Goal: Find specific page/section: Find specific page/section

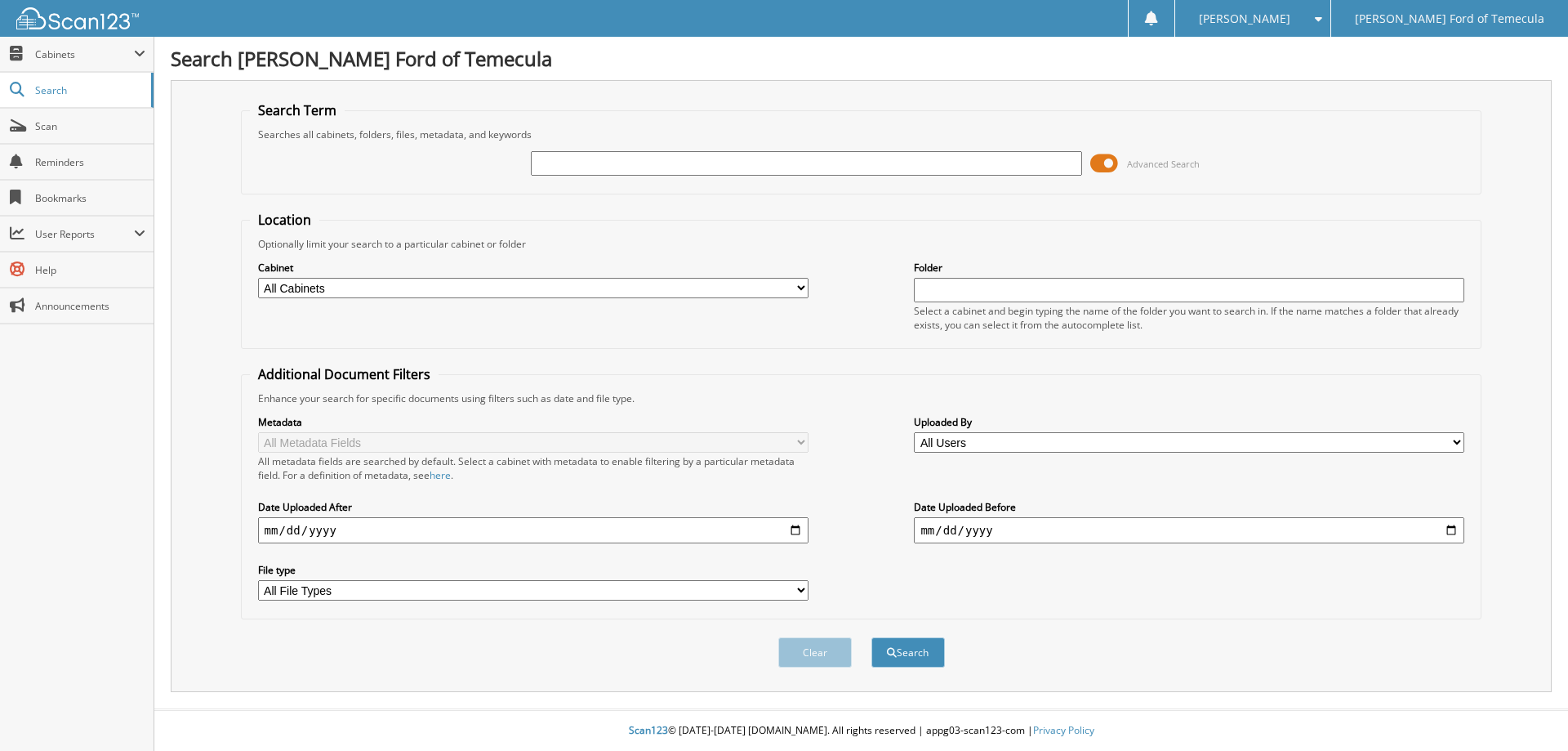
click at [615, 168] on input "text" at bounding box center [806, 163] width 551 height 24
type input "[PERSON_NAME]"
click at [913, 660] on button "Search" at bounding box center [908, 653] width 73 height 30
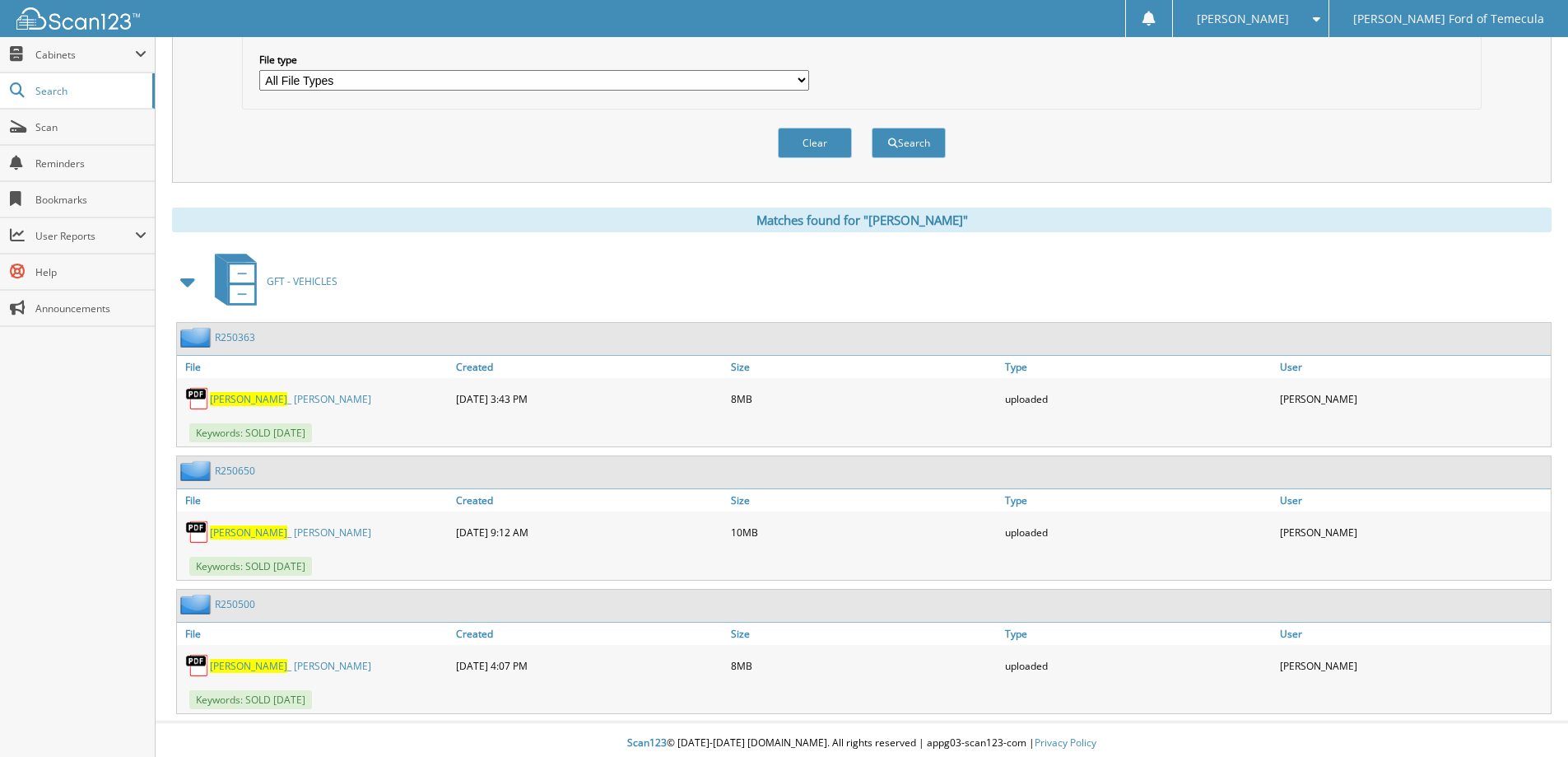
scroll to position [522, 0]
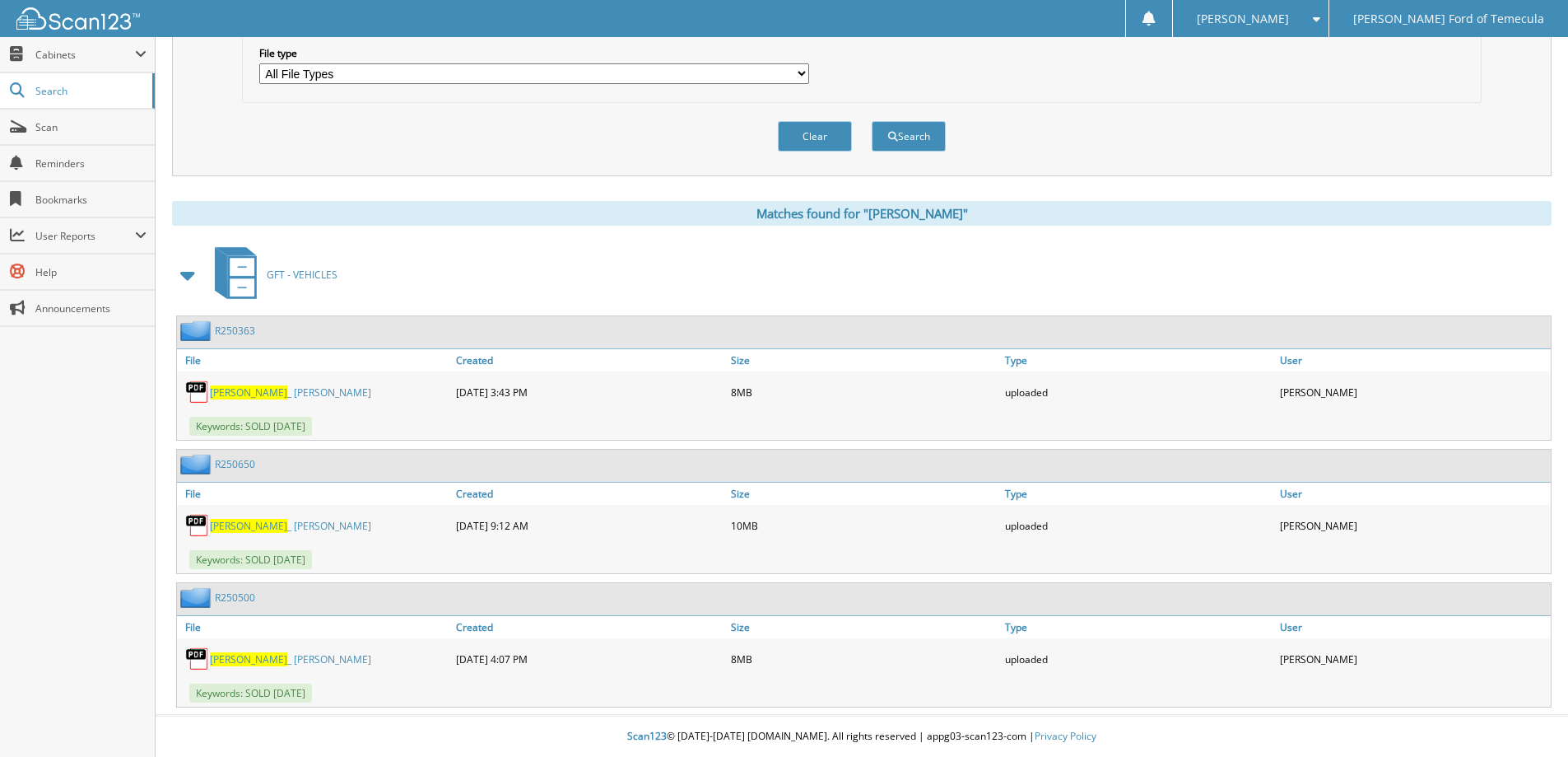
click at [263, 526] on link "[PERSON_NAME] _ [PERSON_NAME]" at bounding box center [290, 526] width 161 height 14
